Goal: Information Seeking & Learning: Learn about a topic

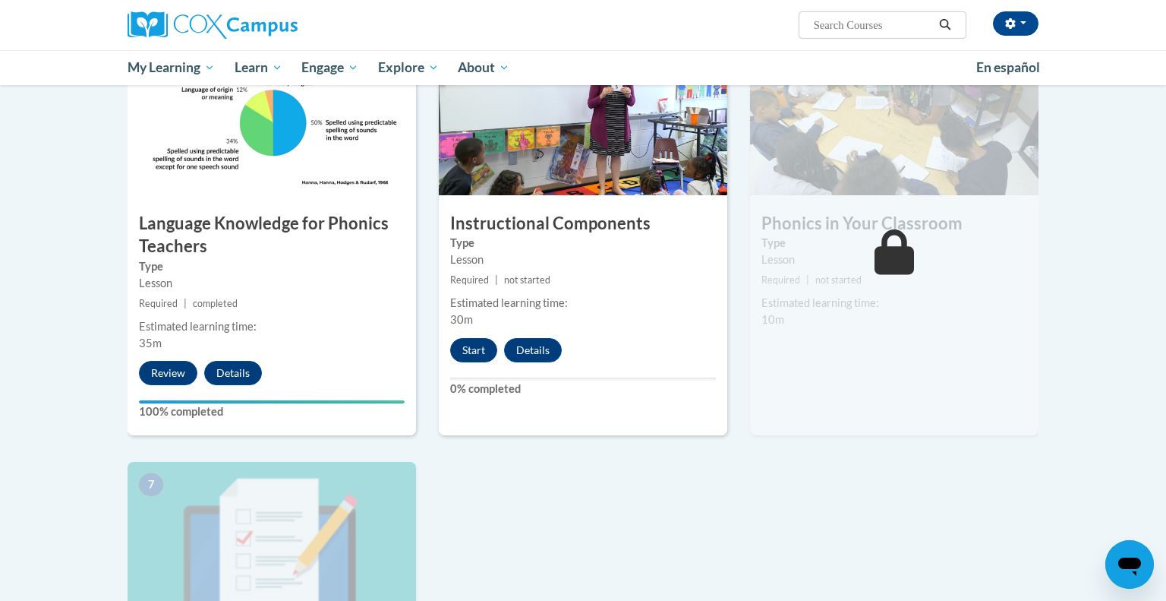
scroll to position [751, 0]
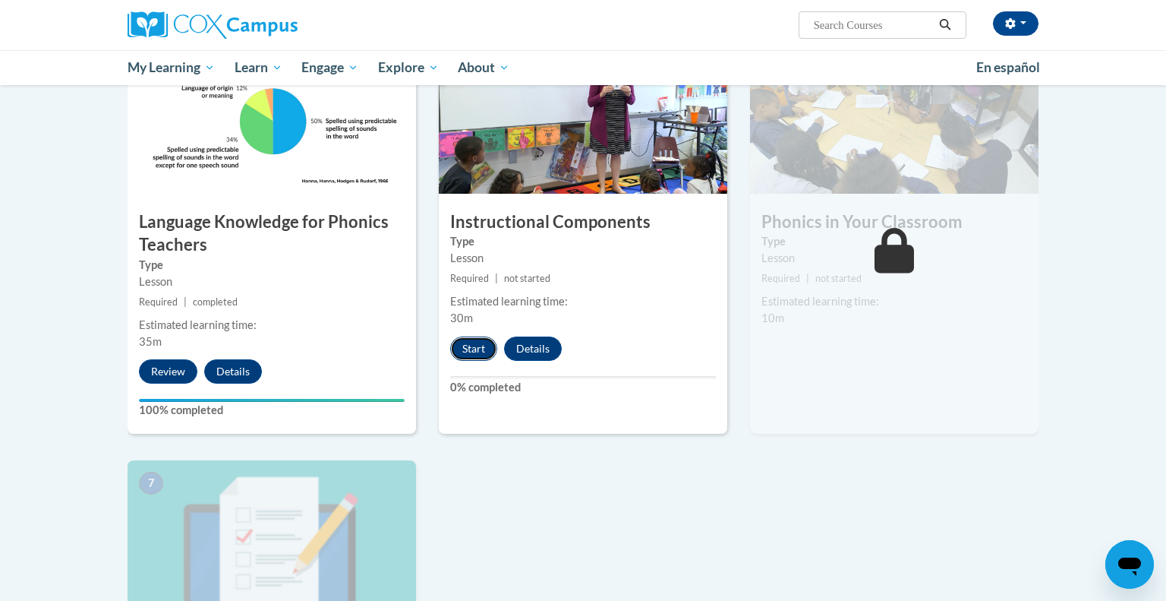
click at [471, 342] on button "Start" at bounding box center [473, 348] width 47 height 24
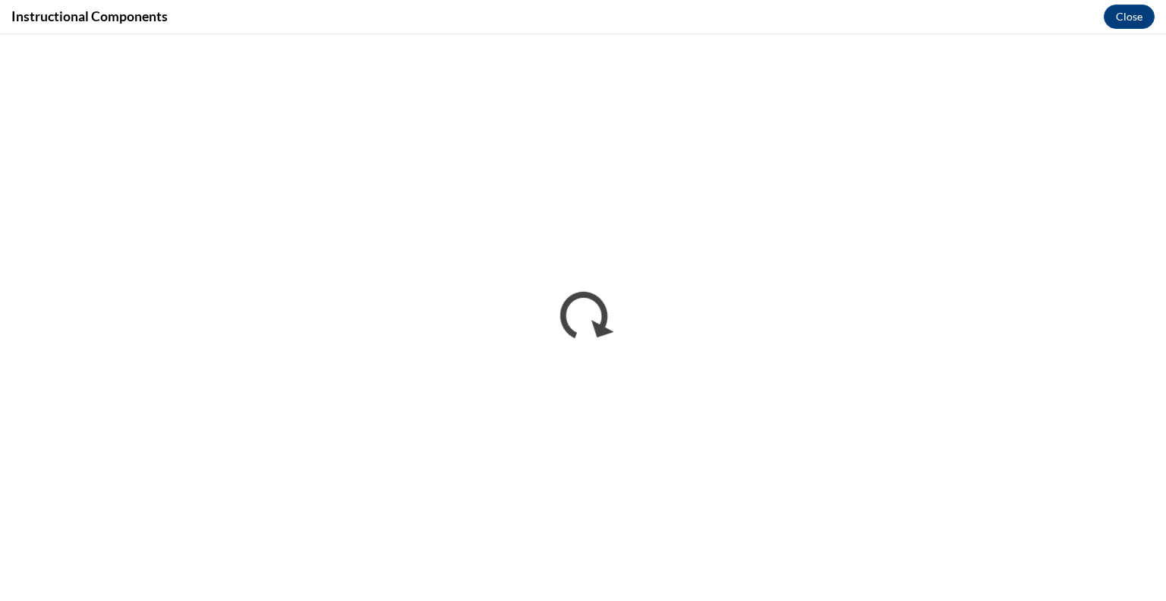
scroll to position [0, 0]
